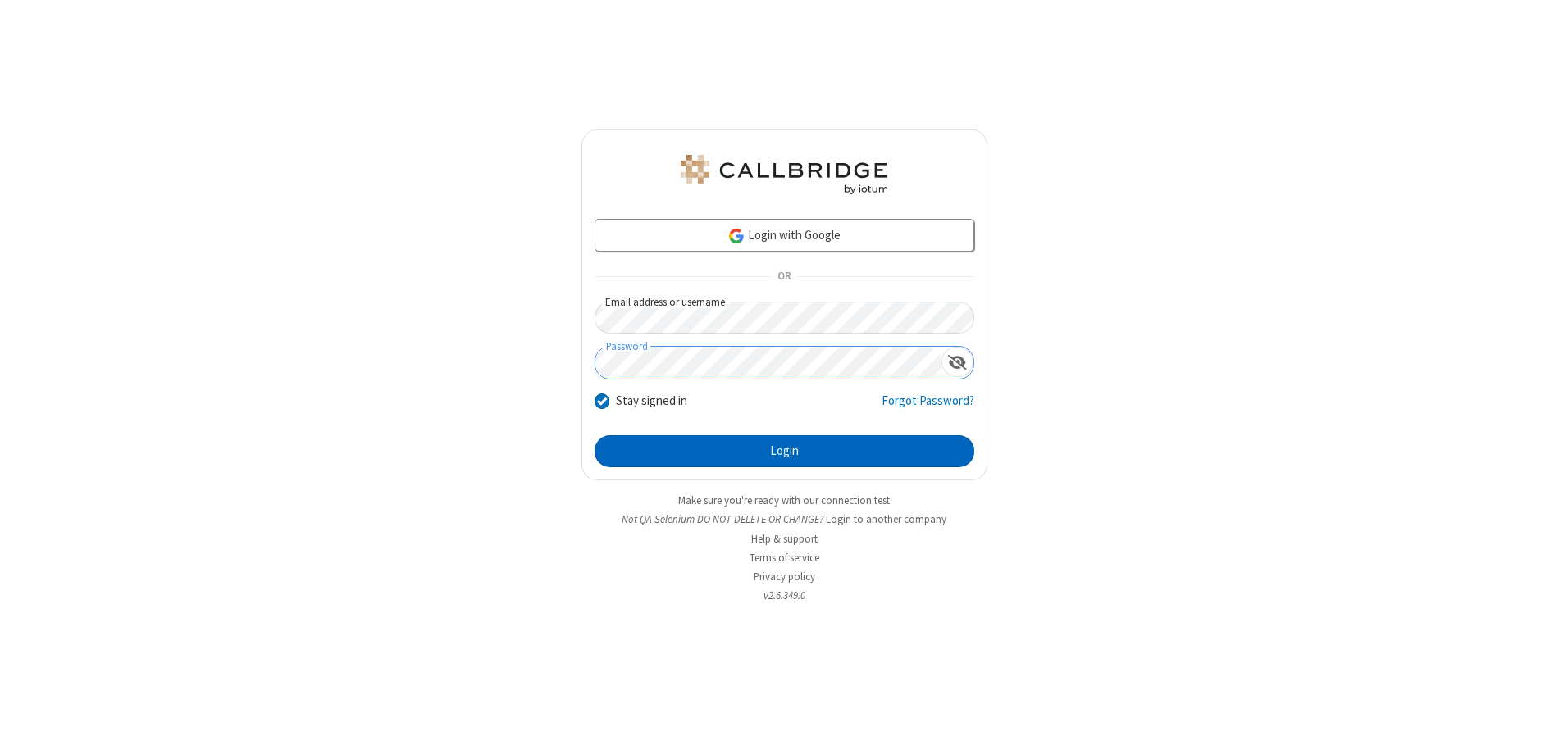
click at [784, 450] on button "Login" at bounding box center [784, 451] width 380 height 33
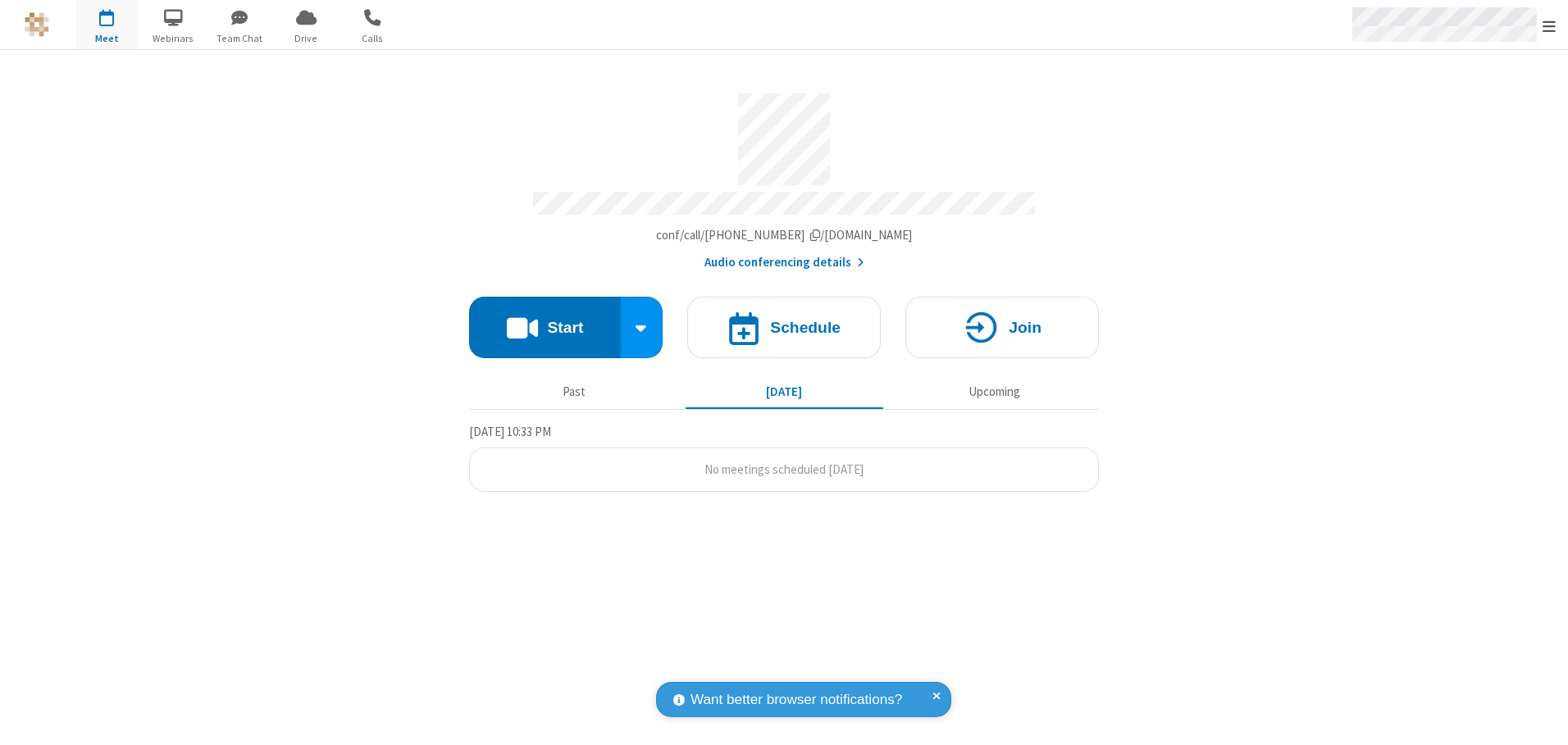
click at [1549, 26] on span "Open menu" at bounding box center [1548, 26] width 13 height 16
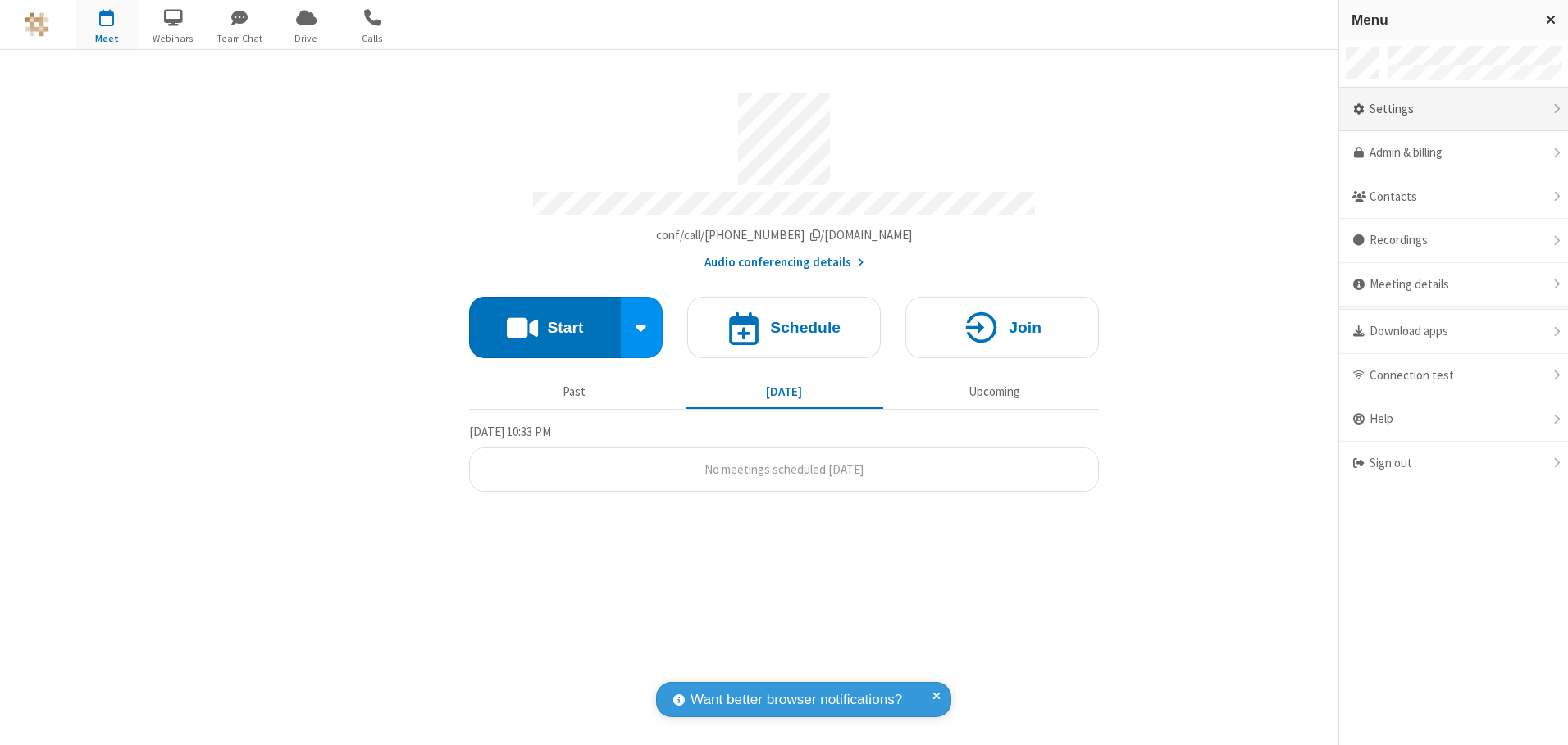
click at [1453, 109] on div "Settings" at bounding box center [1453, 110] width 229 height 45
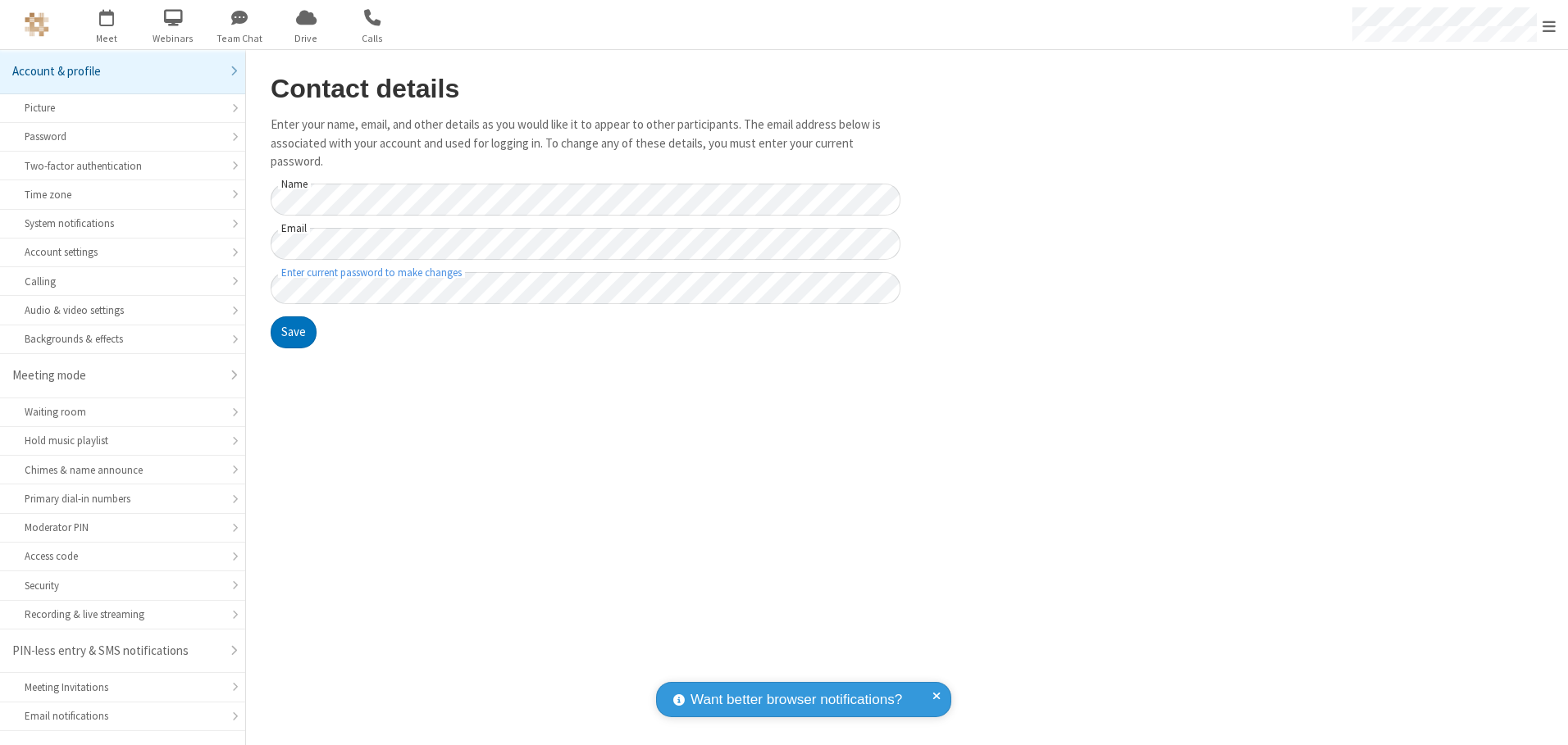
scroll to position [29, 0]
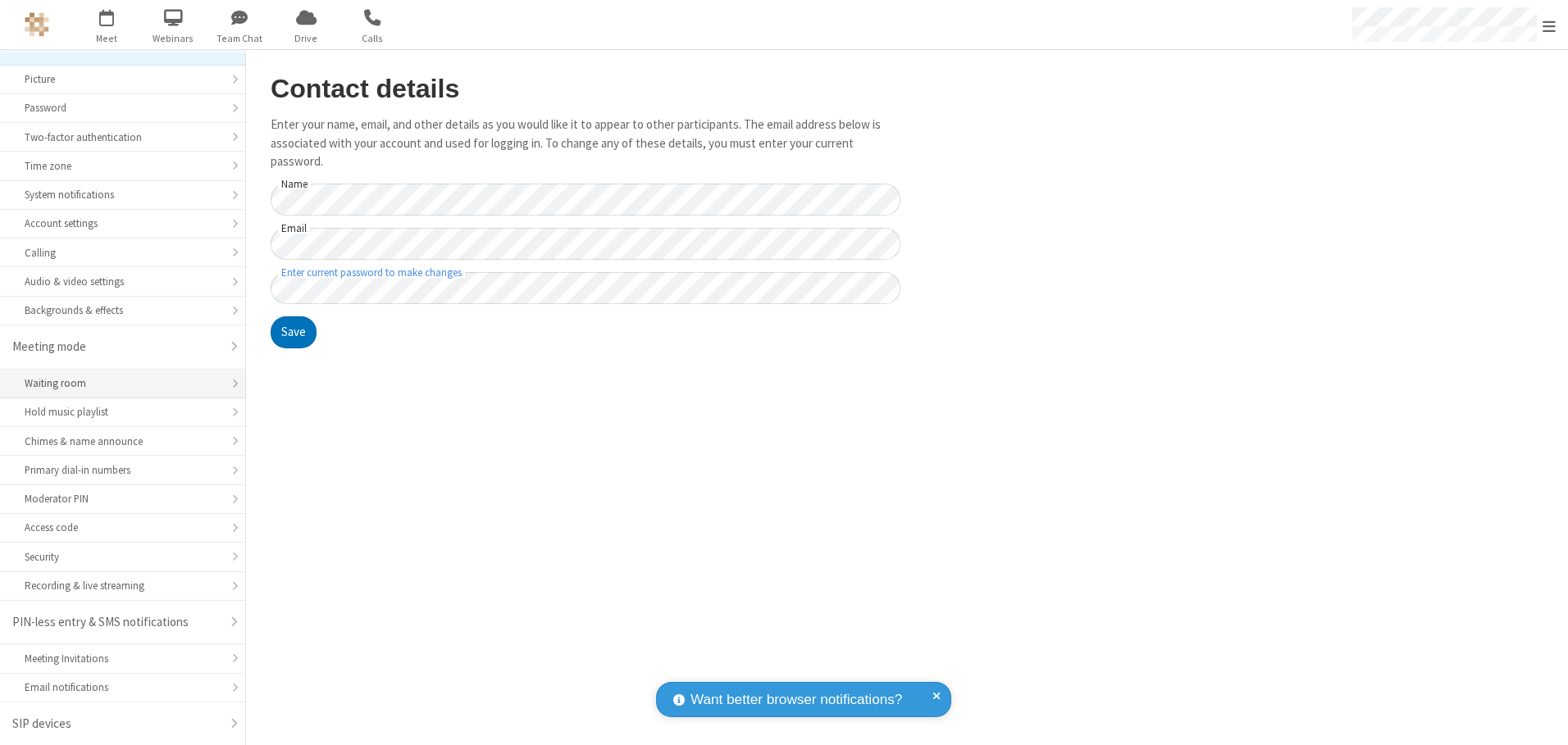
click at [117, 384] on div "Waiting room" at bounding box center [123, 383] width 196 height 15
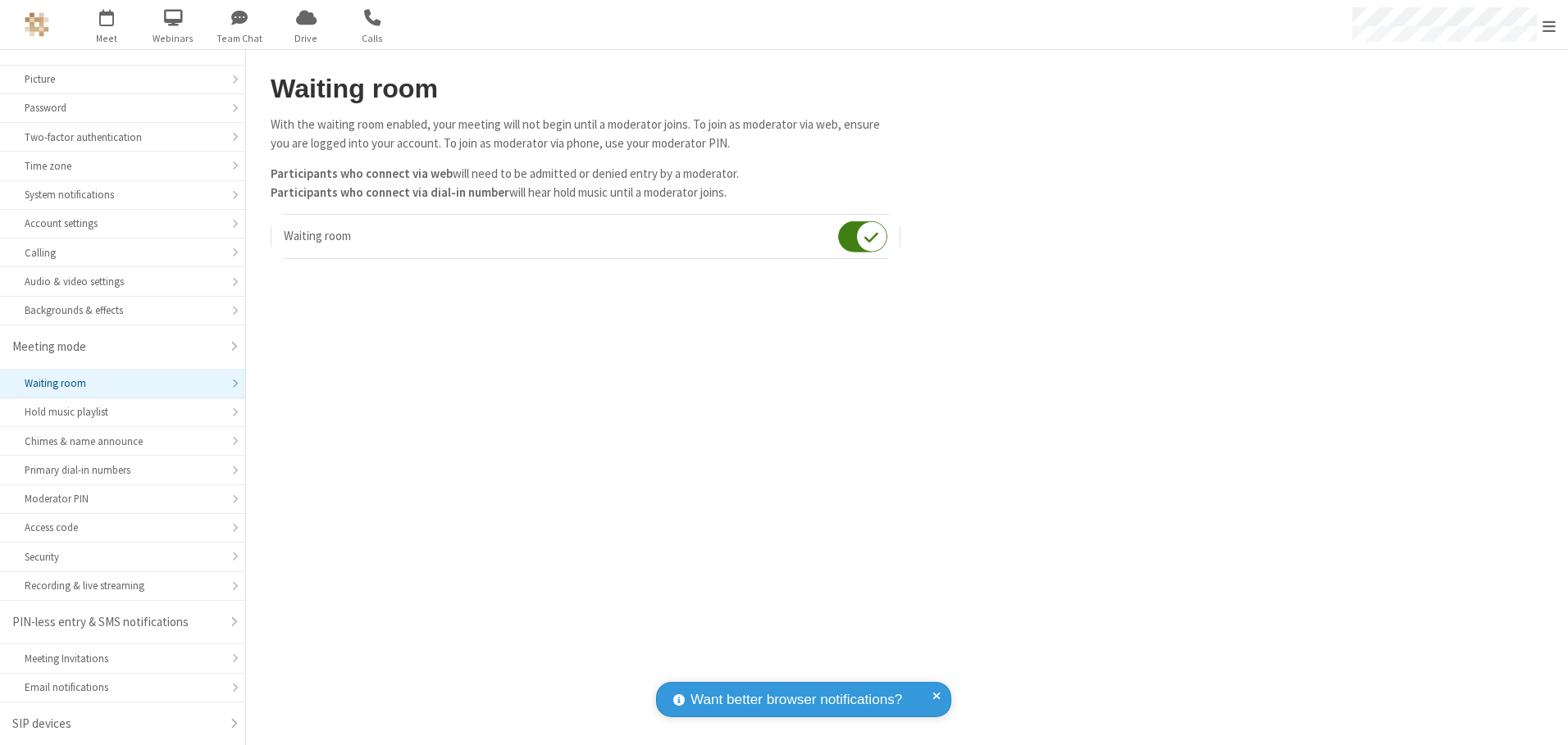
click at [863, 236] on input "checkbox" at bounding box center [862, 235] width 49 height 32
checkbox input "false"
click at [1549, 25] on span "Open menu" at bounding box center [1548, 26] width 13 height 16
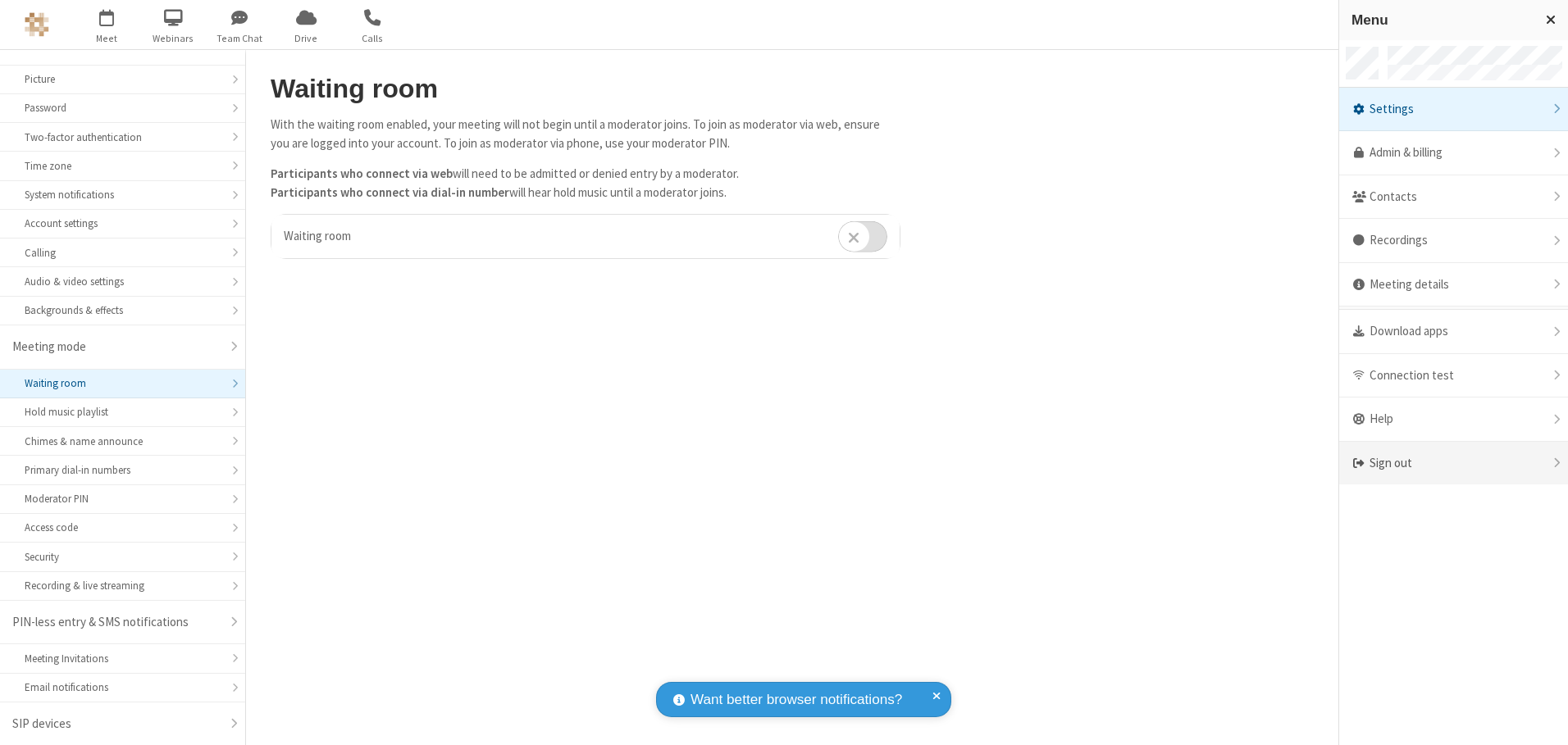
click at [1453, 463] on div "Sign out" at bounding box center [1453, 463] width 229 height 44
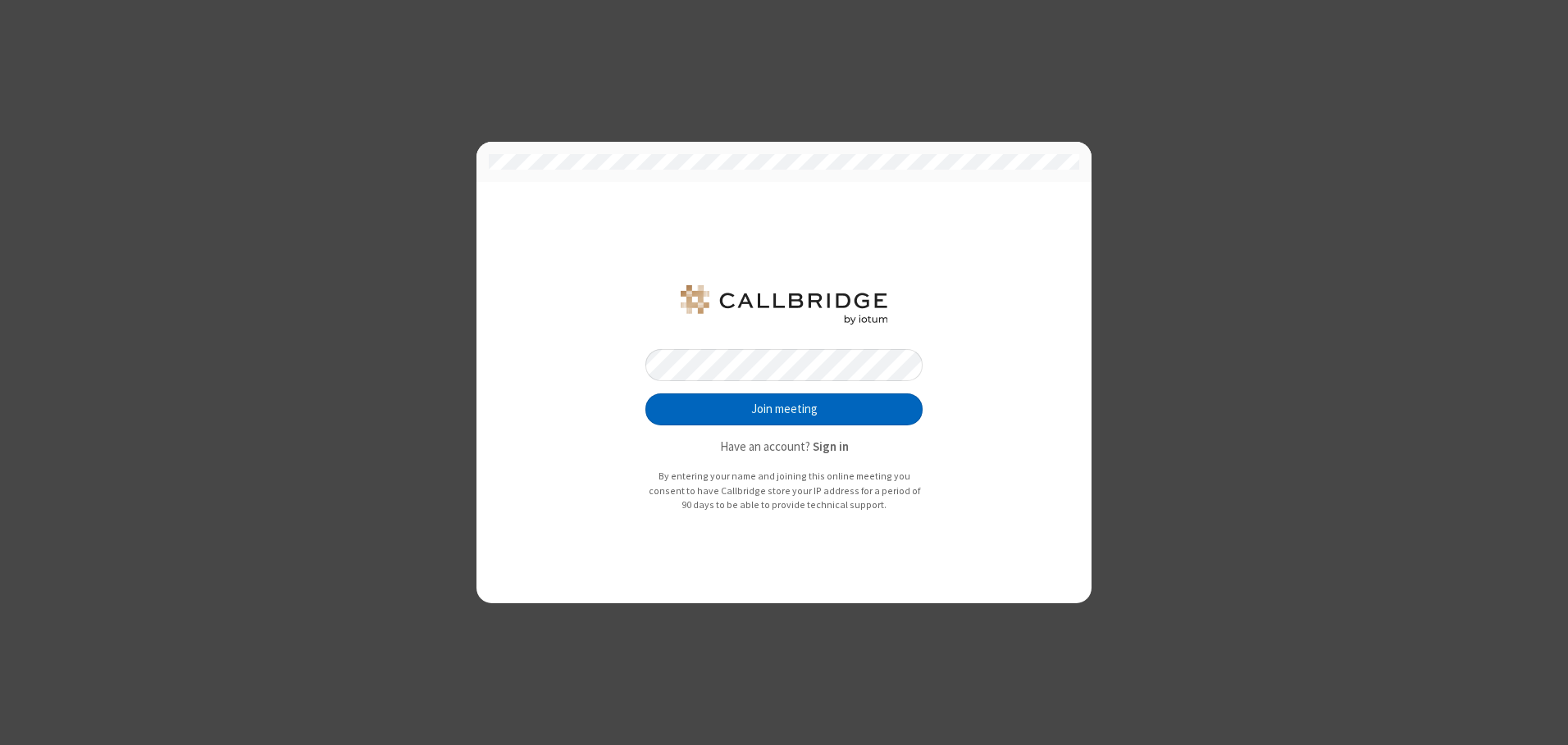
click at [784, 409] on button "Join meeting" at bounding box center [784, 409] width 278 height 33
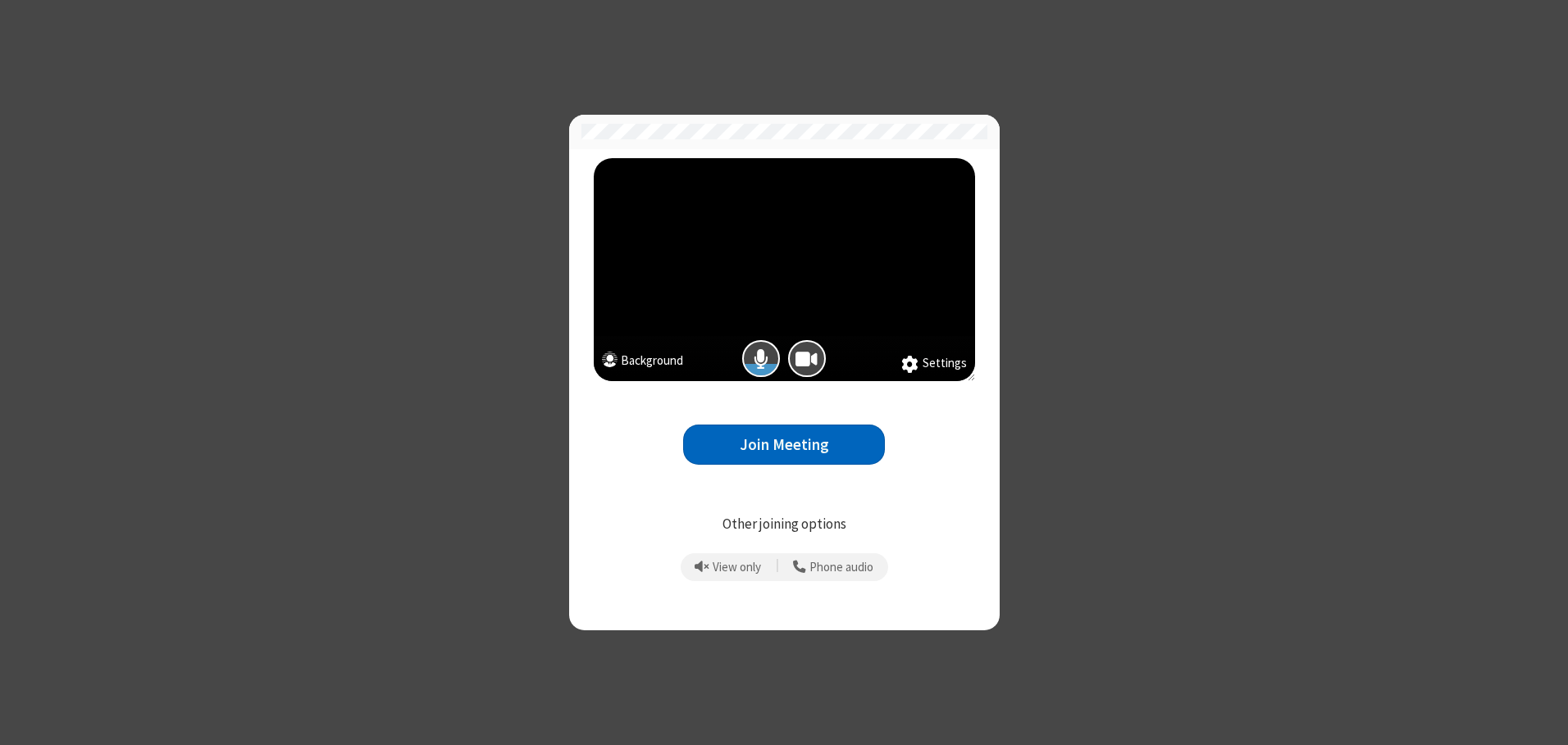
click at [784, 444] on button "Join Meeting" at bounding box center [783, 444] width 201 height 40
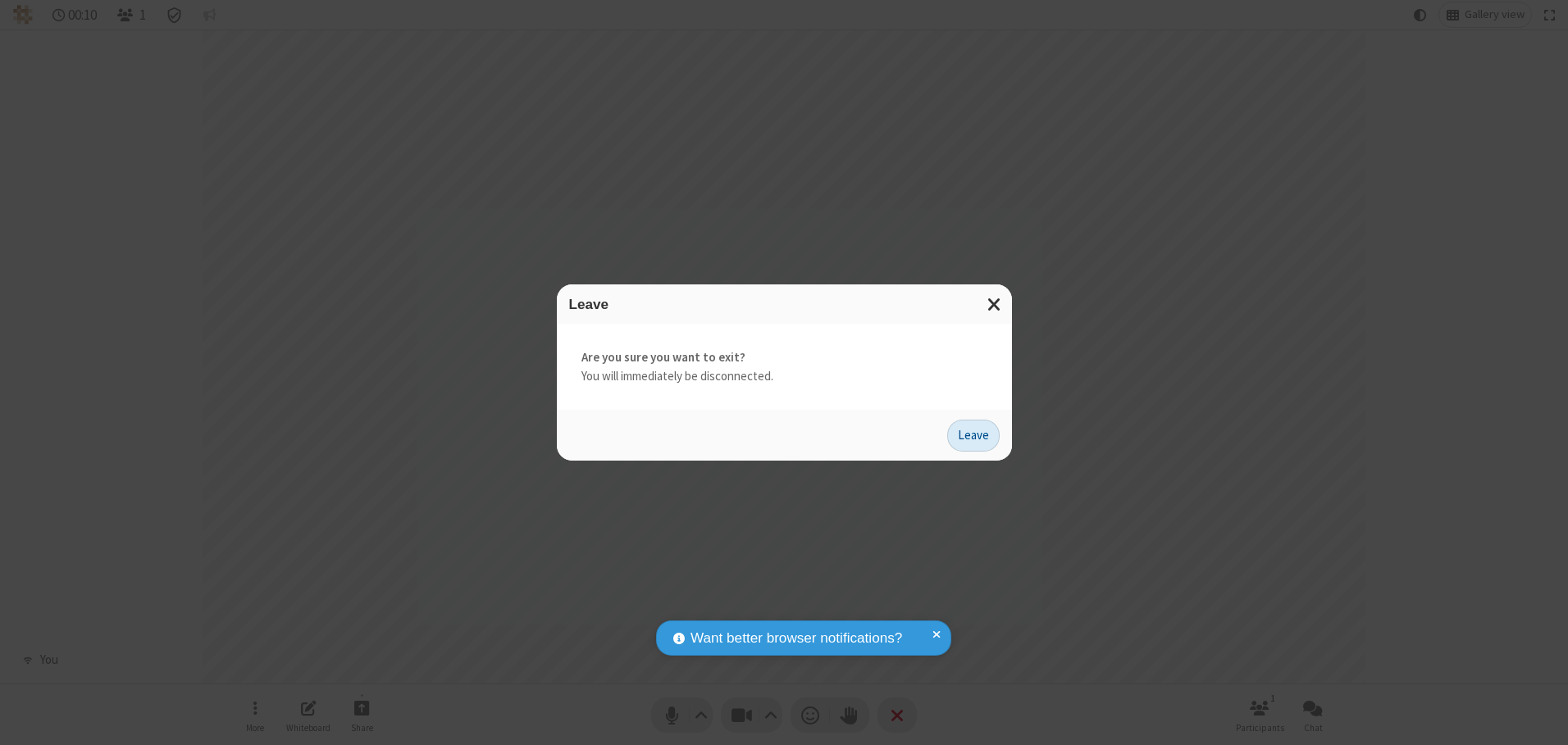
click at [973, 435] on button "Leave" at bounding box center [973, 436] width 52 height 33
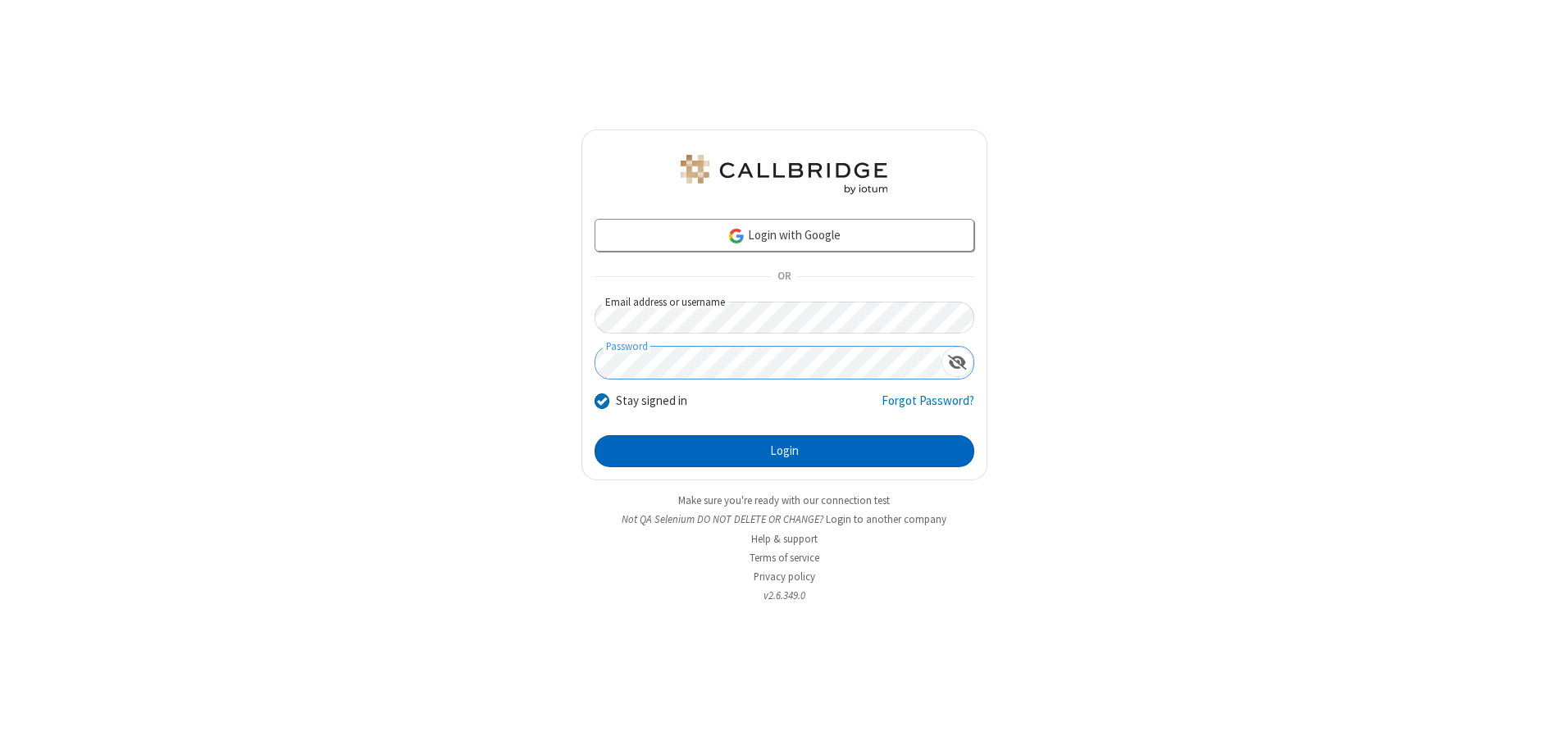
click at [784, 450] on button "Login" at bounding box center [784, 451] width 380 height 33
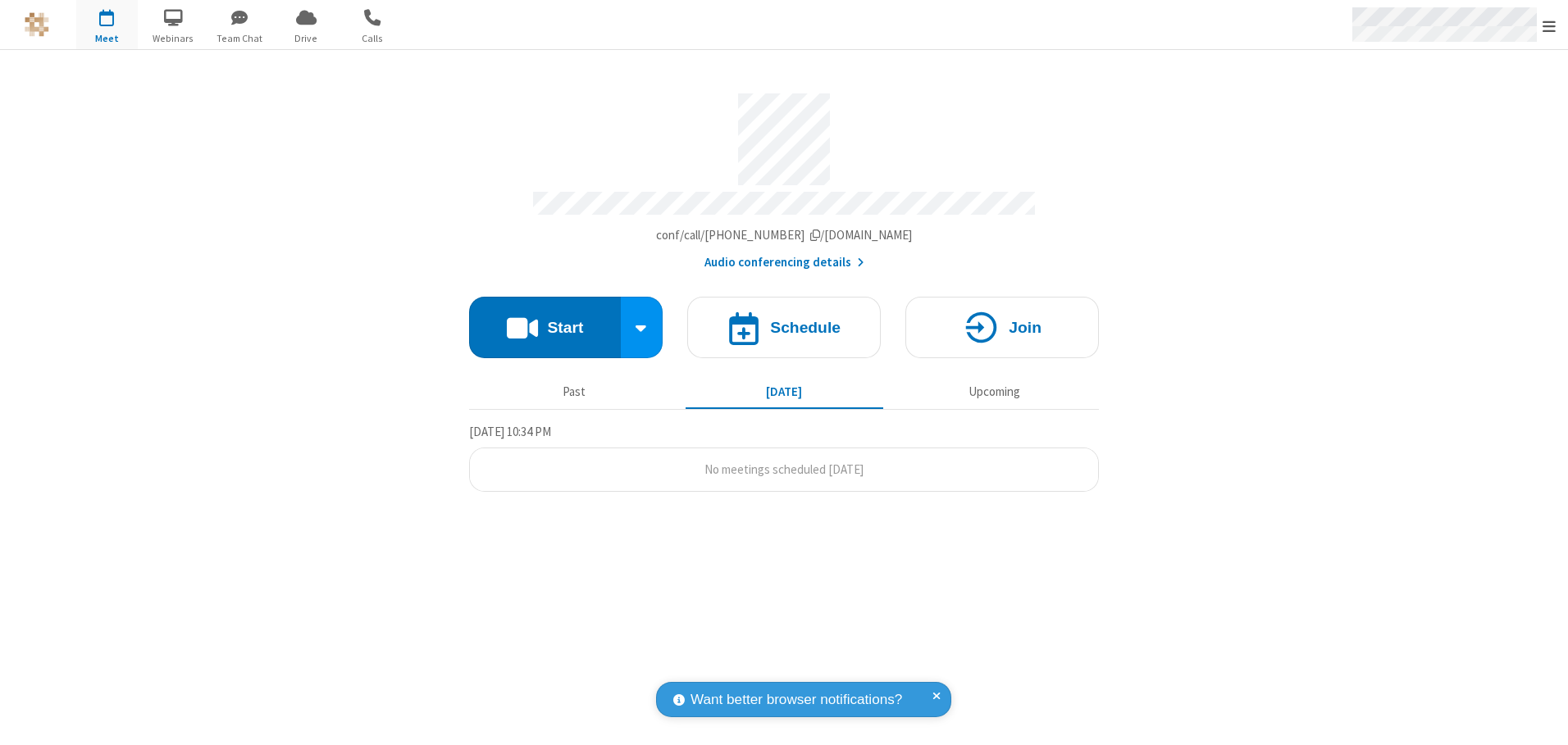
click at [1549, 26] on span "Open menu" at bounding box center [1548, 26] width 13 height 16
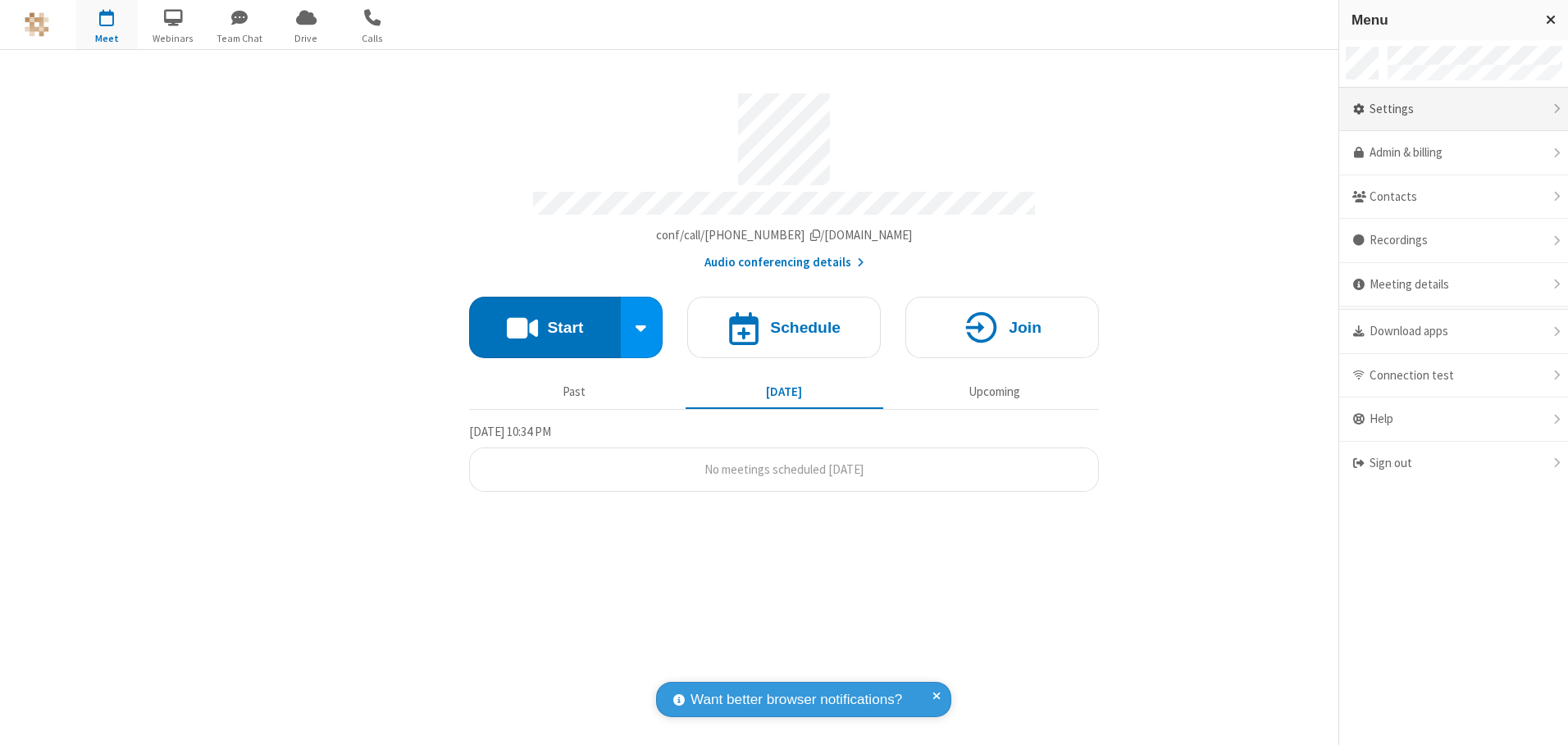
click at [1453, 109] on div "Settings" at bounding box center [1453, 110] width 229 height 45
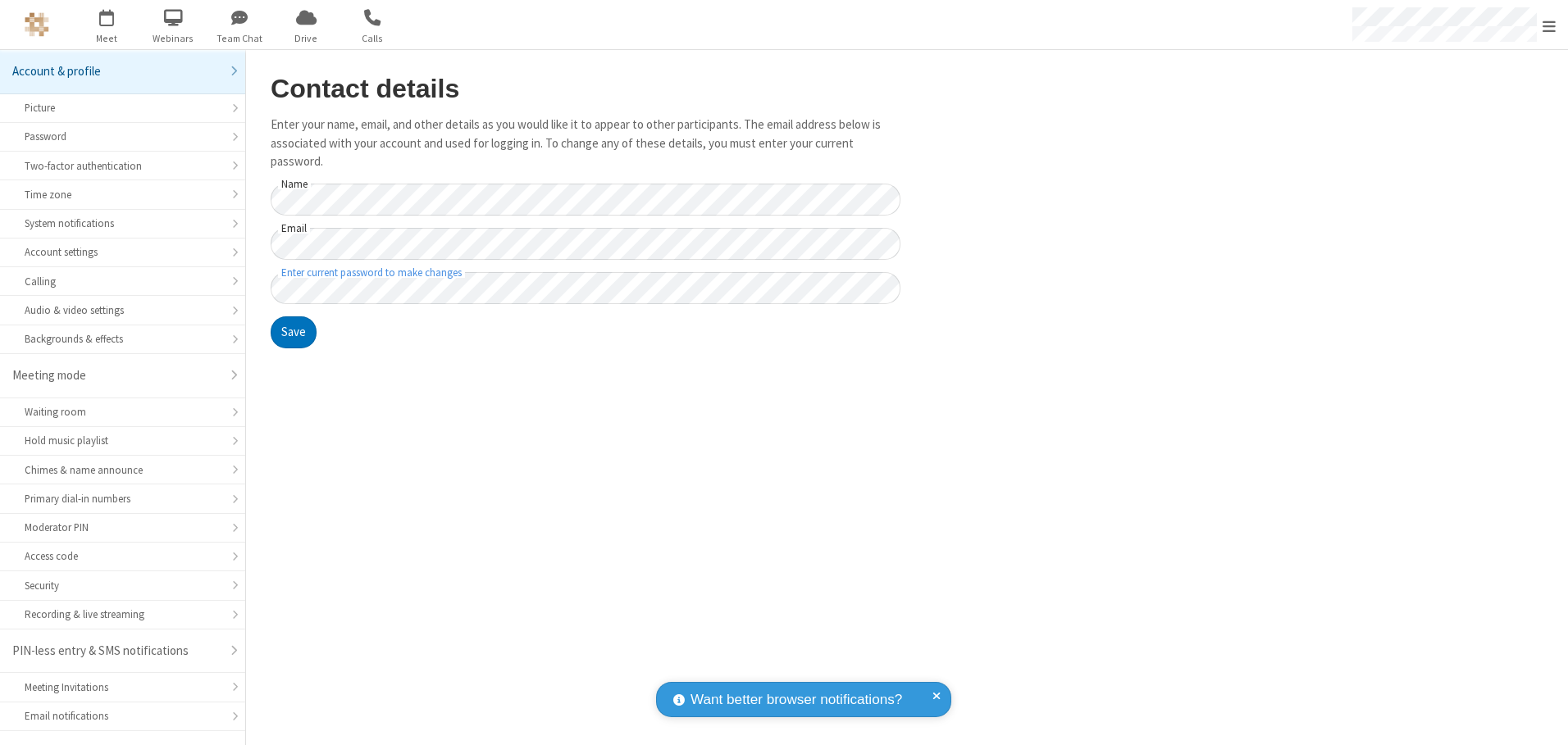
scroll to position [29, 0]
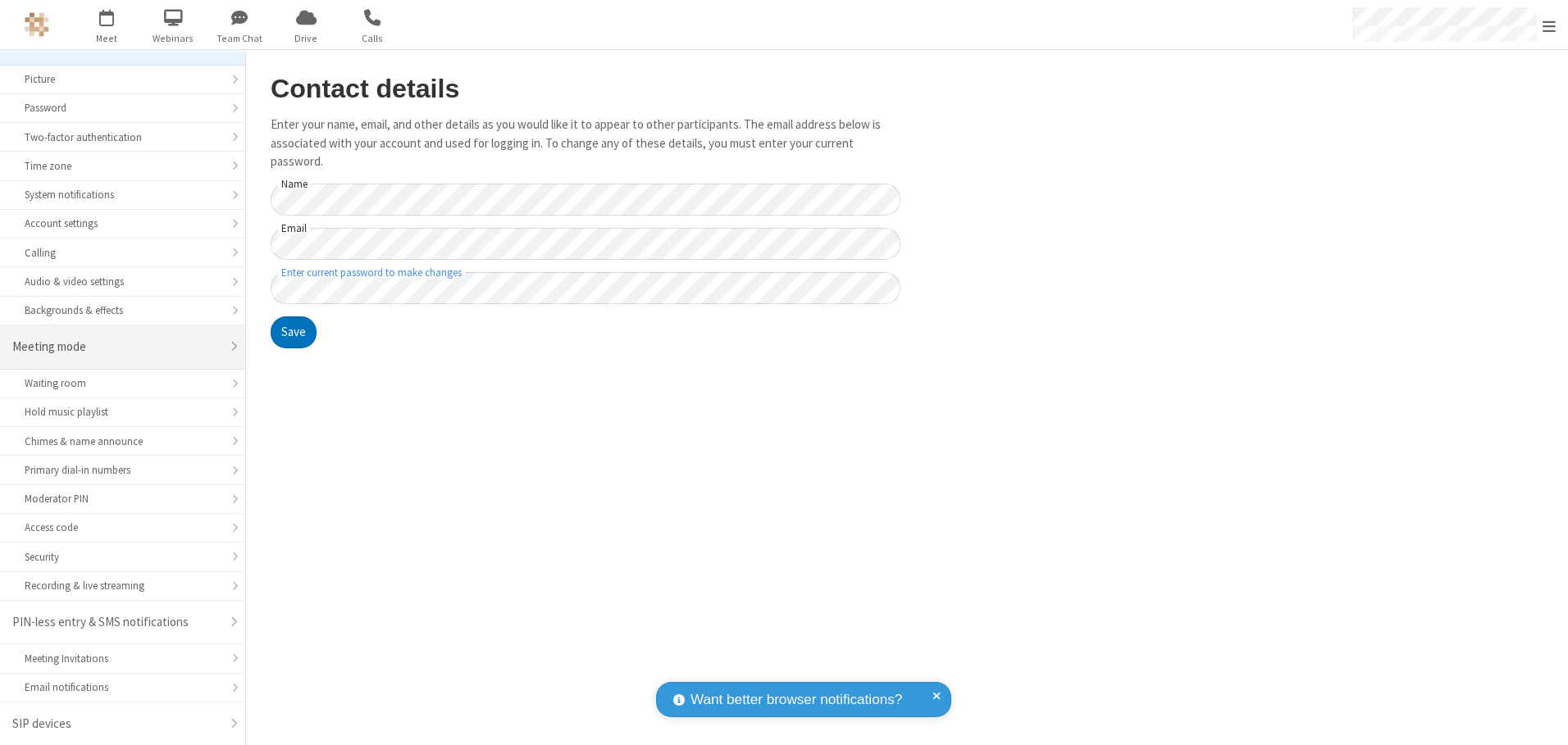
click at [117, 347] on div "Meeting mode" at bounding box center [116, 347] width 208 height 19
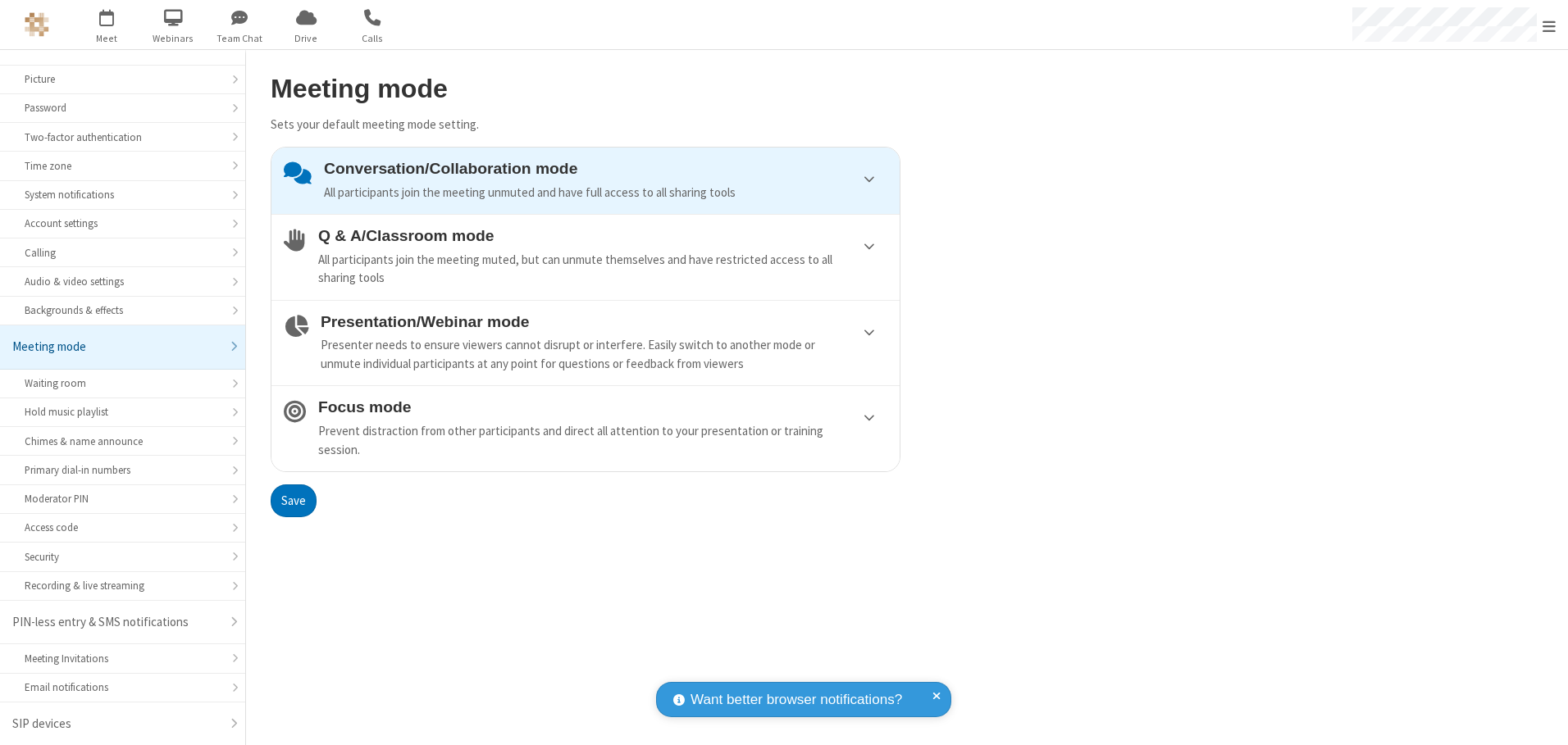
click at [585, 181] on div "Conversation/Collaboration mode All participants join the meeting unmuted and h…" at bounding box center [606, 181] width 564 height 42
click at [293, 500] on button "Save" at bounding box center [294, 501] width 46 height 33
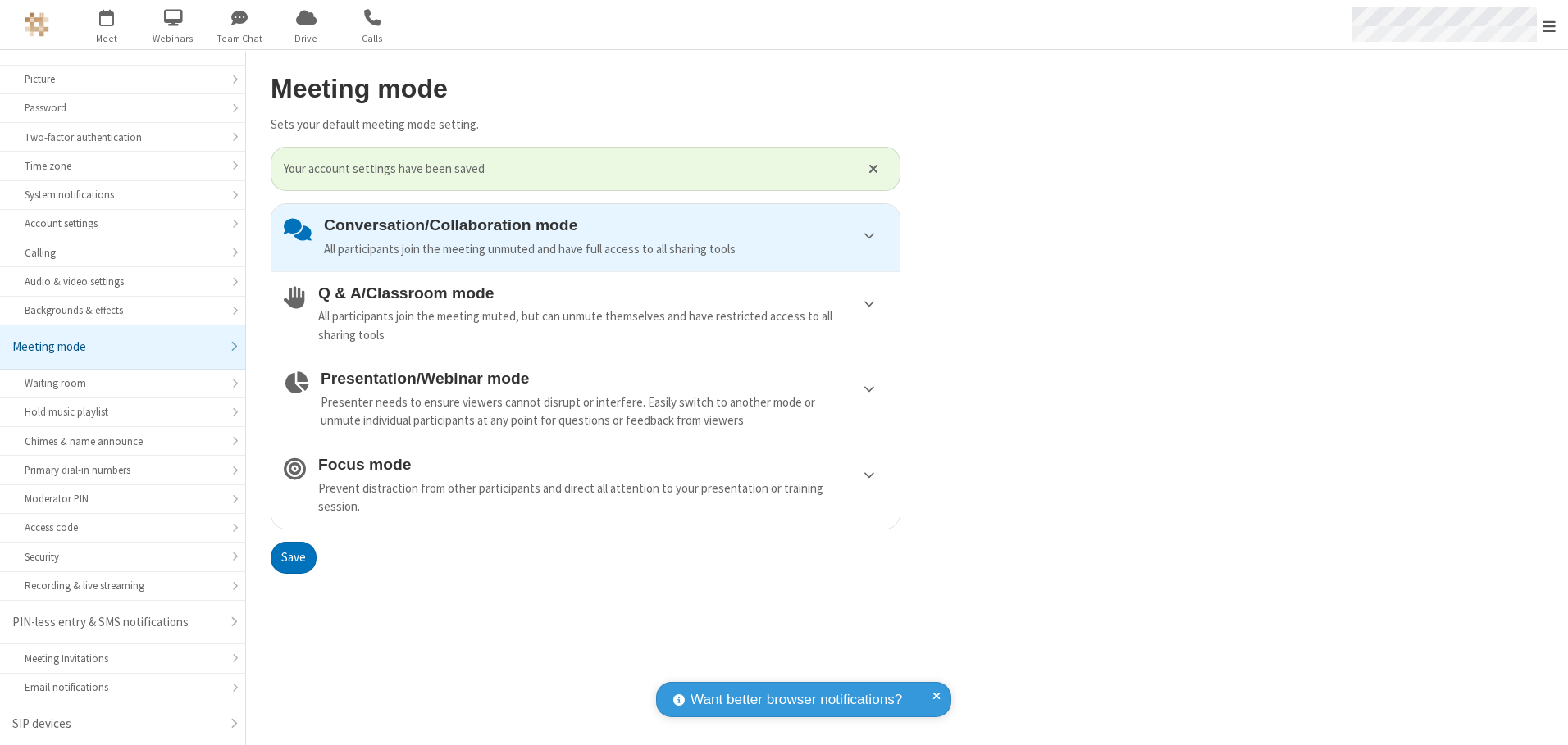
click at [1549, 25] on span "Open menu" at bounding box center [1548, 26] width 13 height 16
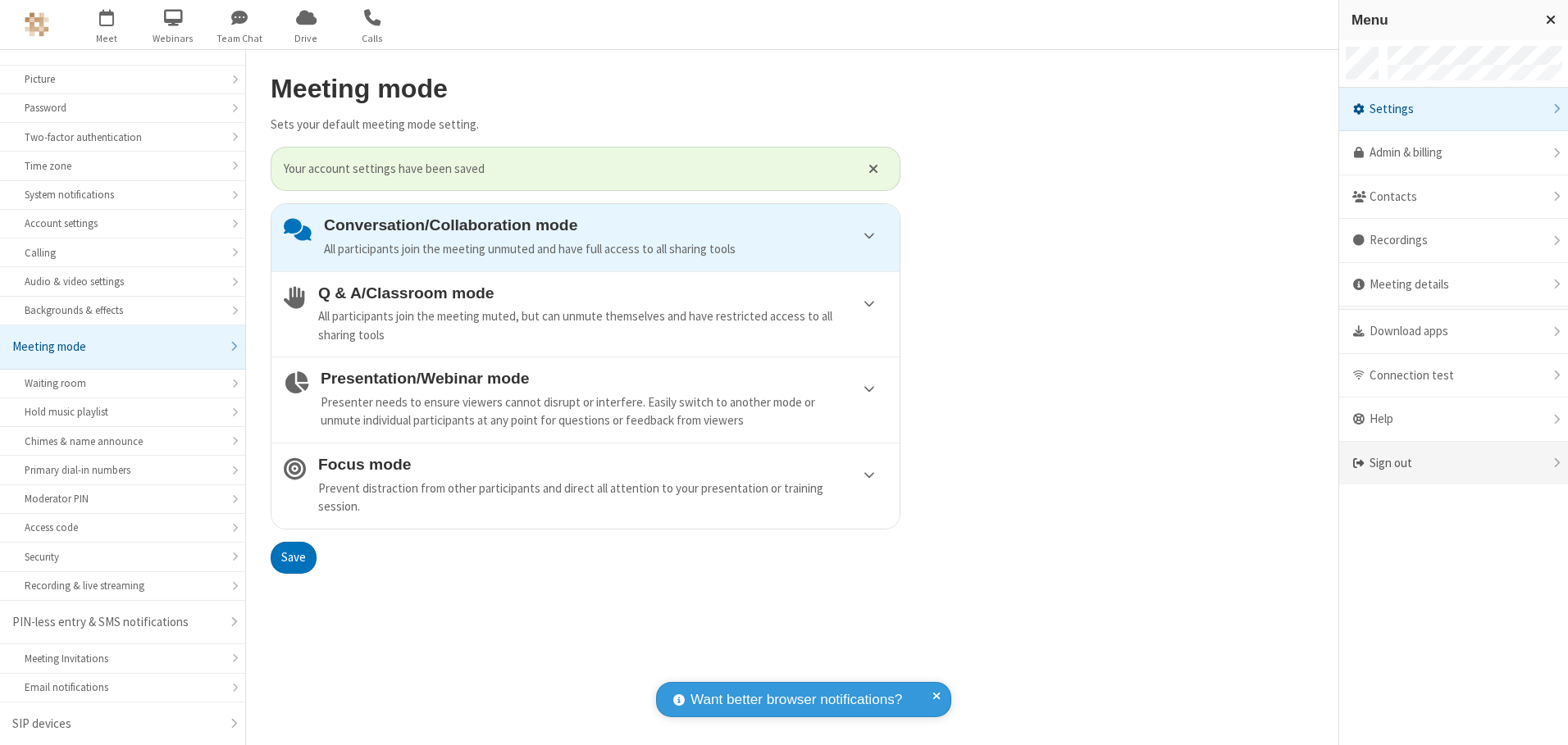
click at [1453, 463] on div "Sign out" at bounding box center [1453, 463] width 229 height 44
